Goal: Register for event/course

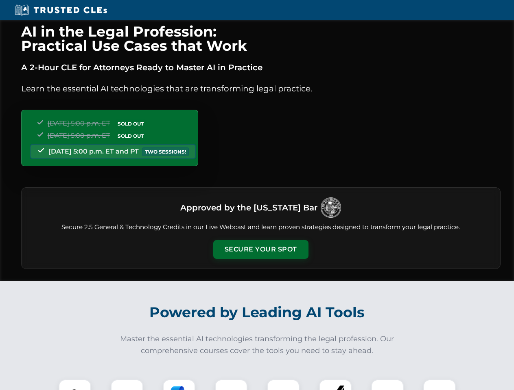
click at [260, 250] on button "Secure Your Spot" at bounding box center [260, 249] width 95 height 19
click at [75, 385] on img at bounding box center [75, 396] width 24 height 24
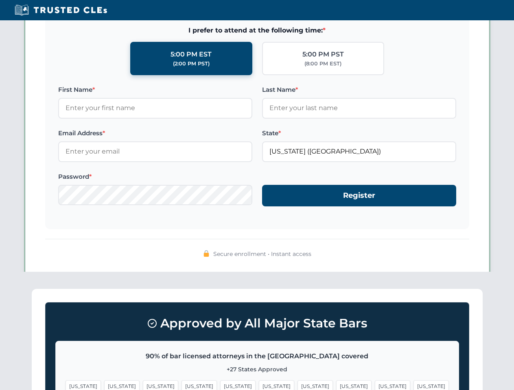
click at [297, 385] on span "[US_STATE]" at bounding box center [314, 387] width 35 height 12
click at [375, 385] on span "[US_STATE]" at bounding box center [392, 387] width 35 height 12
